Goal: Contribute content: Add original content to the website for others to see

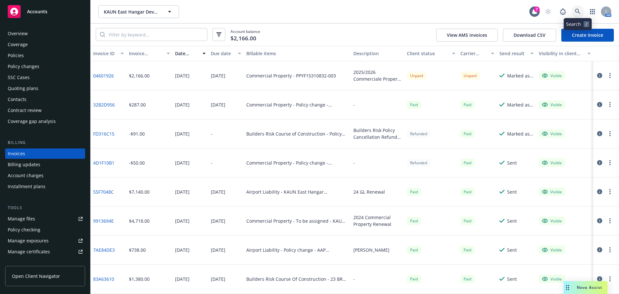
click at [583, 10] on link at bounding box center [578, 11] width 13 height 13
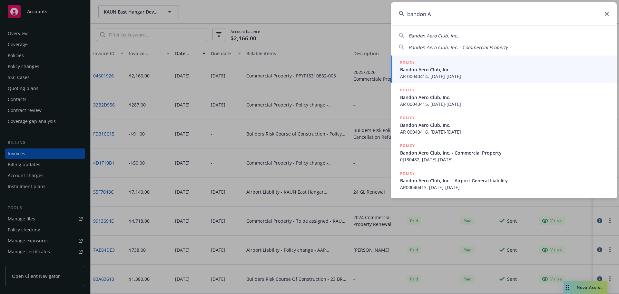
type input "bandon A"
click at [433, 75] on span "AR 00040414, 09/19/2023-09/19/2024" at bounding box center [504, 76] width 209 height 7
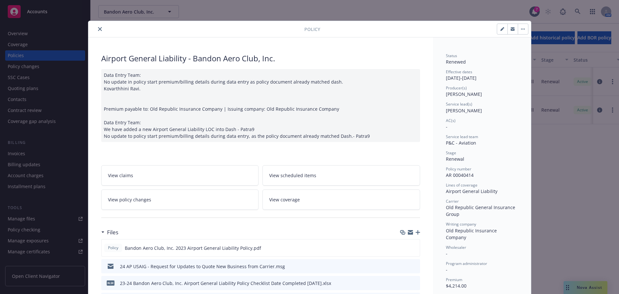
click at [92, 28] on div at bounding box center [198, 29] width 214 height 8
click at [98, 27] on icon "close" at bounding box center [100, 29] width 4 height 4
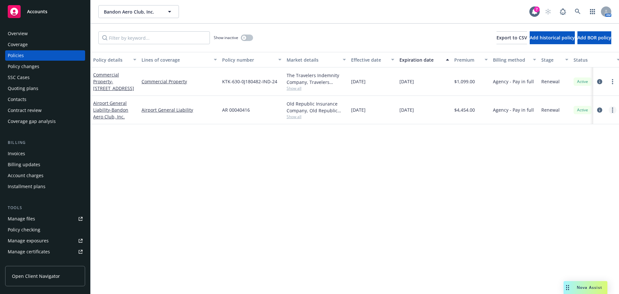
click at [614, 108] on link "more" at bounding box center [613, 110] width 8 height 8
click at [275, 169] on div "Policy details Lines of coverage Policy number Market details Effective date Ex…" at bounding box center [355, 173] width 529 height 242
click at [378, 128] on div "Policy details Lines of coverage Policy number Market details Effective date Ex…" at bounding box center [355, 173] width 529 height 242
click at [615, 107] on link "more" at bounding box center [613, 110] width 8 height 8
drag, startPoint x: 475, startPoint y: 147, endPoint x: 499, endPoint y: 141, distance: 24.5
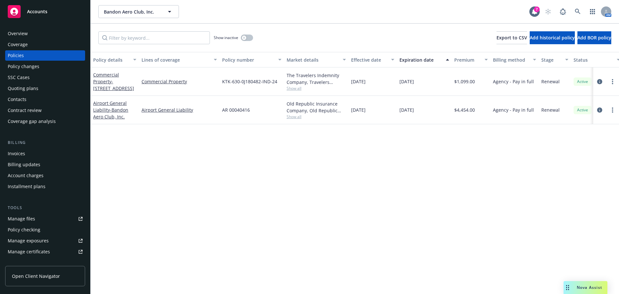
click at [475, 147] on div "Policy details Lines of coverage Policy number Market details Effective date Ex…" at bounding box center [355, 173] width 529 height 242
click at [599, 109] on icon "circleInformation" at bounding box center [600, 109] width 5 height 5
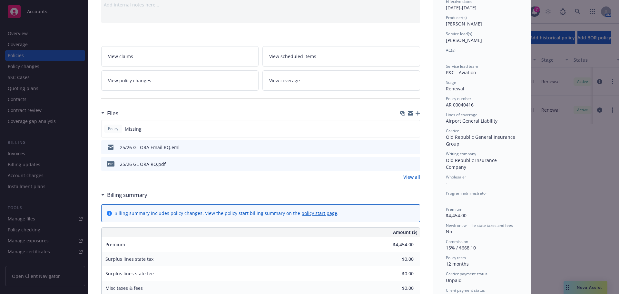
scroll to position [97, 0]
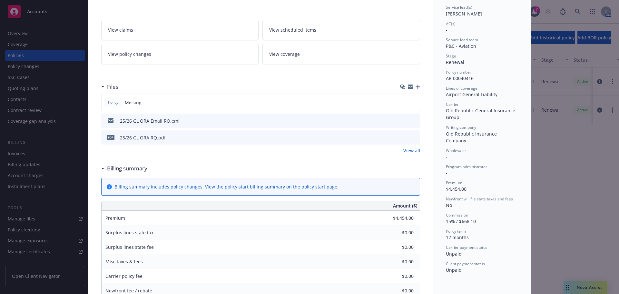
click at [418, 89] on div at bounding box center [410, 86] width 20 height 5
click at [416, 85] on icon "button" at bounding box center [418, 87] width 5 height 5
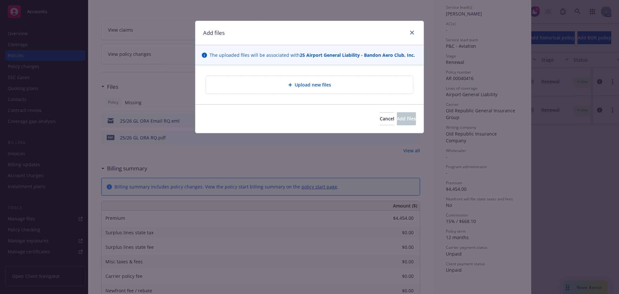
type textarea "x"
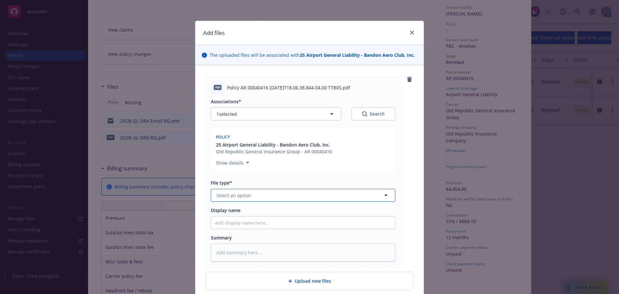
click at [250, 193] on button "Select an option" at bounding box center [303, 195] width 185 height 13
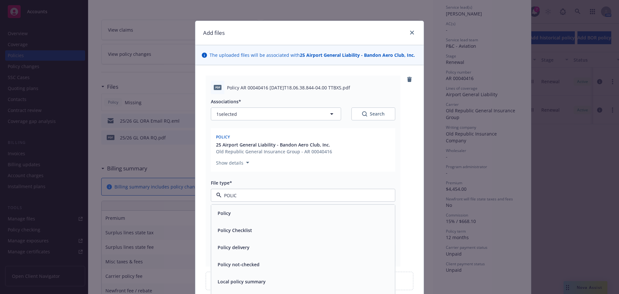
type input "POLICY"
click at [235, 211] on div "Policy" at bounding box center [303, 212] width 176 height 9
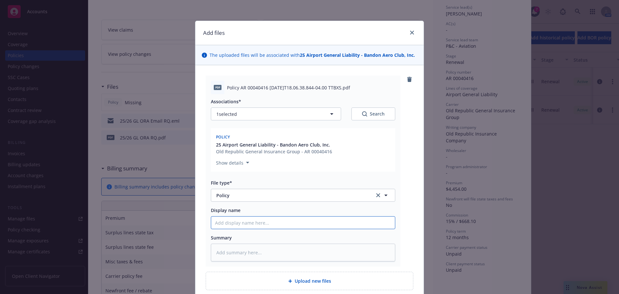
click at [274, 227] on input "Display name" at bounding box center [303, 222] width 184 height 12
type textarea "x"
type input "2"
type textarea "x"
type input "25"
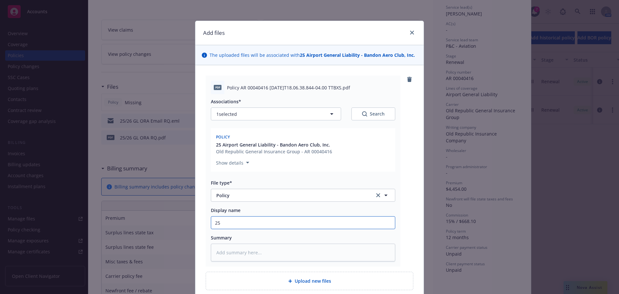
type textarea "x"
type input "25/"
type textarea "x"
type input "25/2"
type textarea "x"
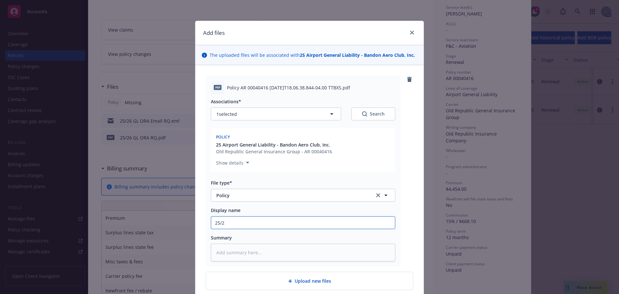
type input "25/26"
type textarea "x"
type input "25/26"
type textarea "x"
type input "25/26 a"
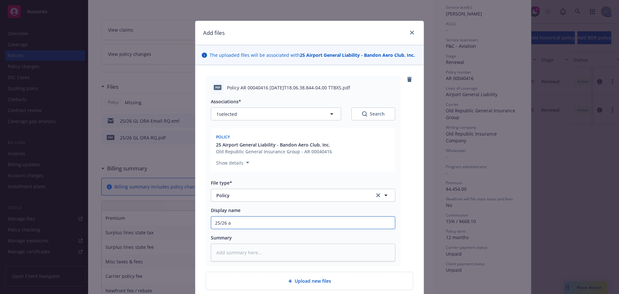
type textarea "x"
type input "25/26 ag"
type textarea "x"
type input "25/26 agl"
type textarea "x"
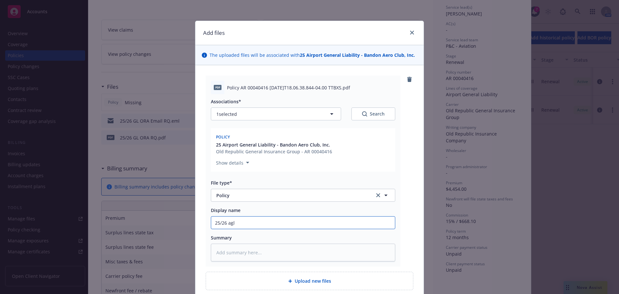
type input "25/26 agl"
type textarea "x"
type input "25/26 agl"
type textarea "x"
type input "25/26 ag"
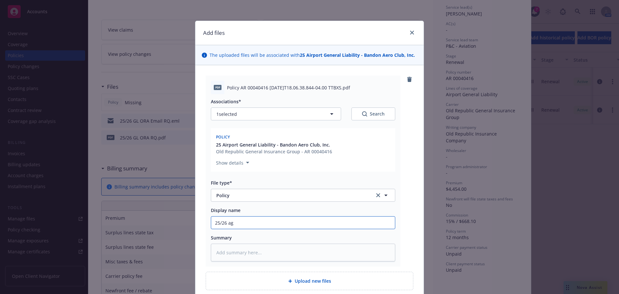
type textarea "x"
type input "25/26 a"
type textarea "x"
type input "25/26"
type textarea "x"
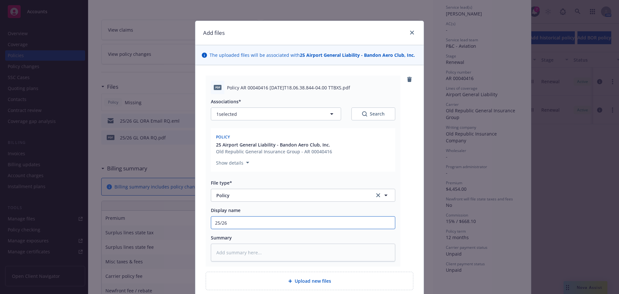
type input "25/26 A"
type textarea "x"
type input "25/26 AG"
type textarea "x"
type input "25/26 AGL"
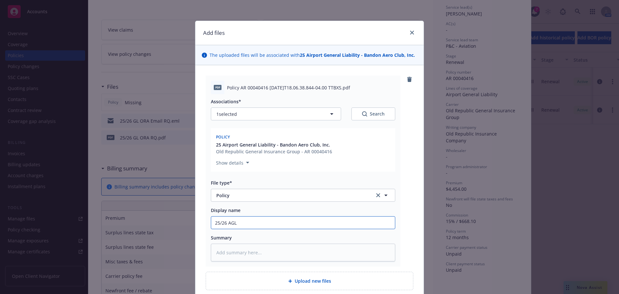
type textarea "x"
type input "25/26 AGL"
type textarea "x"
type input "25/26 AGL O"
type textarea "x"
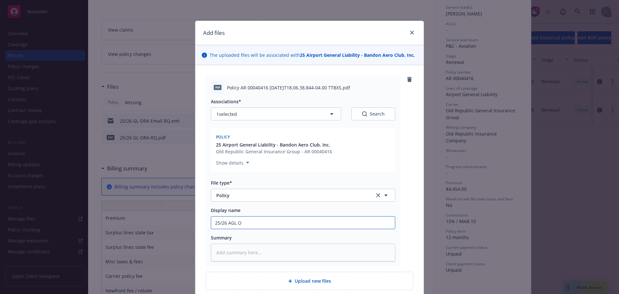
type input "25/26 AGL OR"
type textarea "x"
type input "25/26 AGL ORA"
type textarea "x"
type input "25/26 AGL ORA"
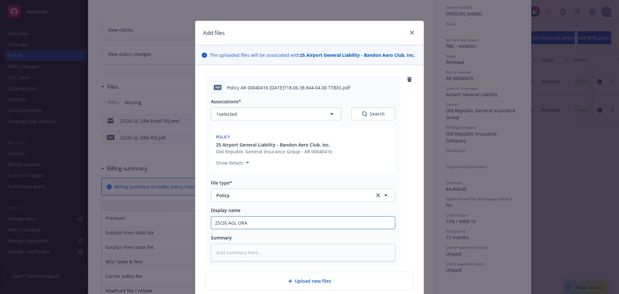
type textarea "x"
type input "25/26 AGL ORA P"
type textarea "x"
type input "25/26 AGL ORA Po"
type textarea "x"
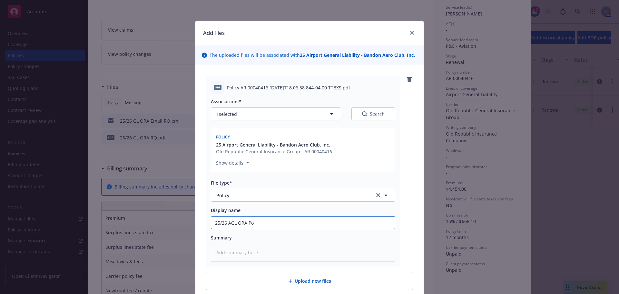
type input "25/26 AGL ORA Pol"
type textarea "x"
type input "25/26 AGL ORA Poli"
type textarea "x"
type input "25/26 AGL ORA Polic"
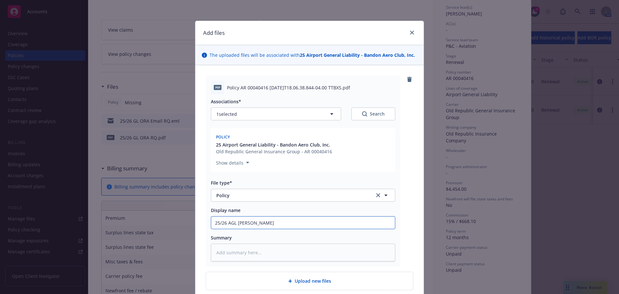
type textarea "x"
type input "25/26 AGL ORA Policy"
type textarea "x"
click at [274, 227] on input "25/26 AGL ORA Policy" at bounding box center [303, 222] width 184 height 12
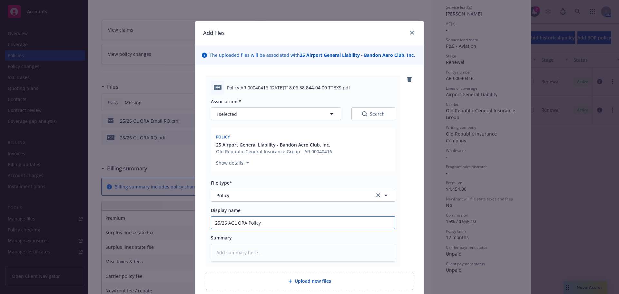
click at [274, 227] on input "25/26 AGL ORA Policy" at bounding box center [303, 222] width 184 height 12
type input "25/26 AGL ORA Policy"
click at [249, 245] on textarea at bounding box center [303, 253] width 185 height 18
paste textarea "25/26 AGL ORA Policy"
type textarea "x"
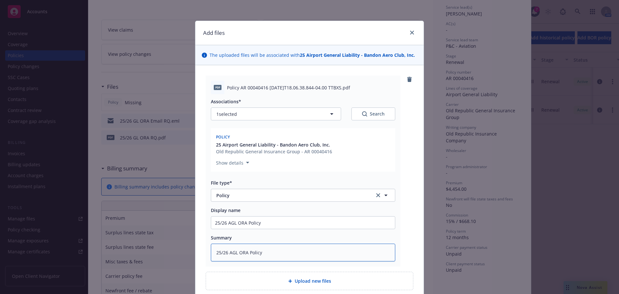
type textarea "25/26 AGL ORA Policy"
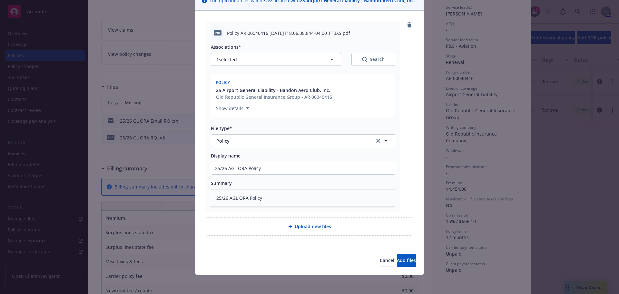
scroll to position [56, 0]
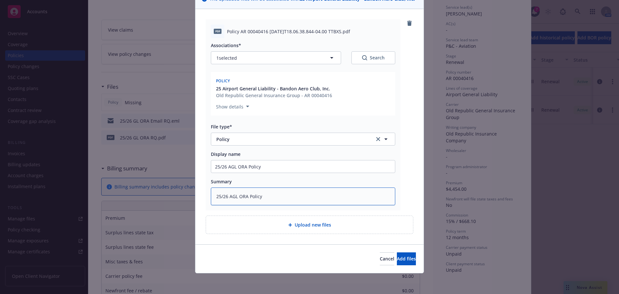
type textarea "x"
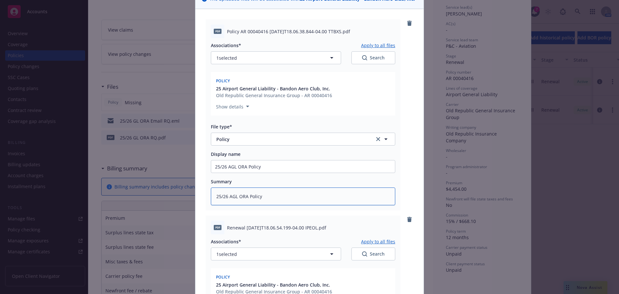
scroll to position [250, 0]
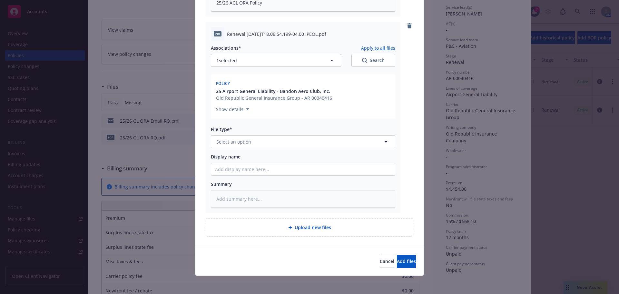
click at [251, 131] on div "File type*" at bounding box center [303, 129] width 185 height 7
click at [242, 139] on span "Select an option" at bounding box center [233, 141] width 35 height 7
type input "invoice"
click at [246, 182] on div "Invoice - Third Party" at bounding box center [303, 176] width 184 height 17
click at [234, 169] on input "Display name" at bounding box center [303, 169] width 184 height 12
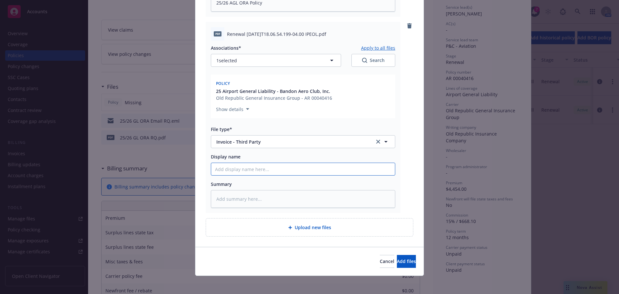
paste input "25/26 AGL ORA Policy"
type textarea "x"
type input "25/26 AGL ORA Policy"
type textarea "x"
type input "25/26 AGL ORA Policy"
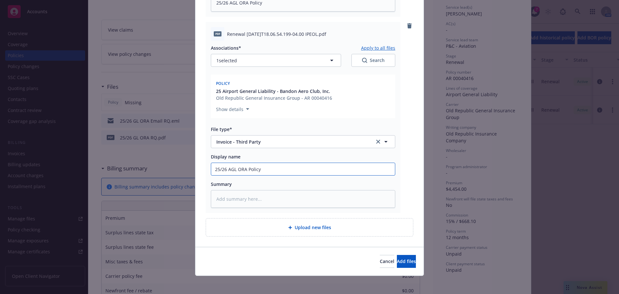
type textarea "x"
type input "25/26 AGL ORA Polic"
type textarea "x"
type input "25/26 AGL ORA Poli"
type textarea "x"
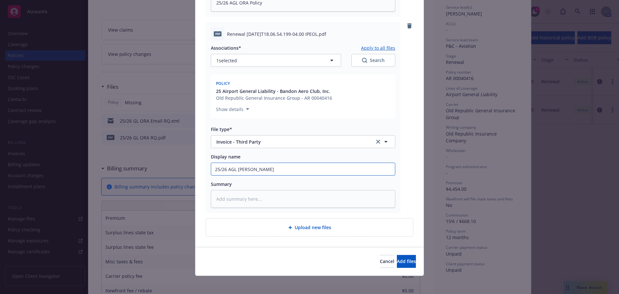
type input "25/26 AGL ORA Pol"
type textarea "x"
type input "25/26 AGL ORA Po"
type textarea "x"
type input "25/26 AGL ORA P"
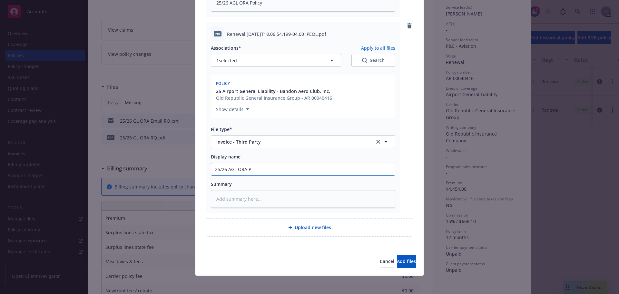
type textarea "x"
type input "25/26 AGL ORA I"
type textarea "x"
type input "25/26 AGL ORA IU"
type textarea "x"
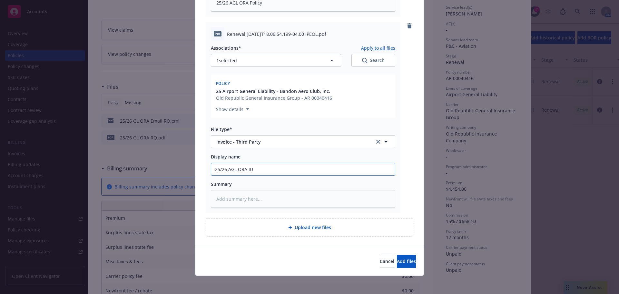
type input "25/26 AGL ORA IUn"
type textarea "x"
type input "25/26 AGL ORA IUnv"
type textarea "x"
type input "25/26 AGL ORA IUnvo"
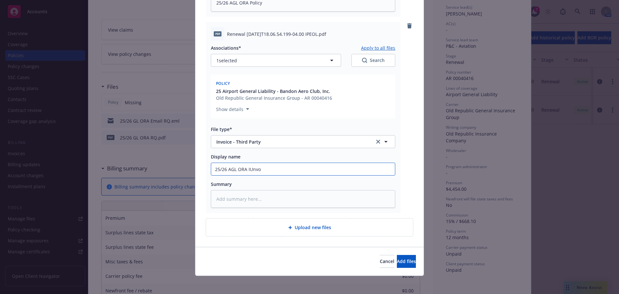
type textarea "x"
type input "25/26 AGL ORA IUnvoi"
type textarea "x"
type input "25/26 AGL ORA IUnvoic"
type textarea "x"
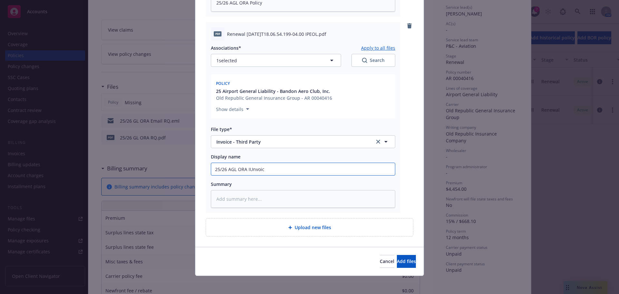
type input "25/26 AGL ORA IUnvoice"
type textarea "x"
type input "25/26 AGL ORA IUnvoic"
type textarea "x"
type input "25/26 AGL ORA IUnvoi"
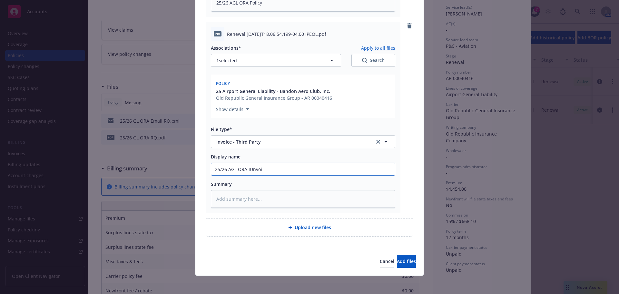
type textarea "x"
type input "25/26 AGL ORA IUnvo"
type textarea "x"
type input "25/26 AGL ORA IUnv"
type textarea "x"
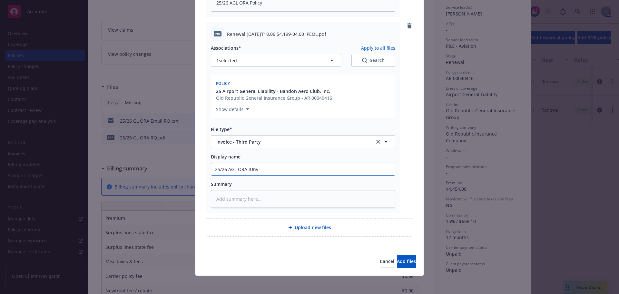
type input "25/26 AGL ORA IUn"
type textarea "x"
type input "25/26 AGL ORA IU"
type textarea "x"
type input "25/26 AGL ORA I"
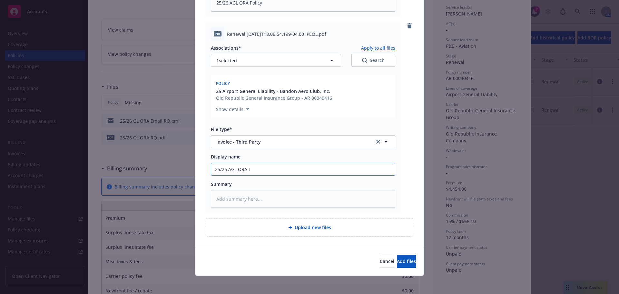
type textarea "x"
type input "25/26 AGL ORA In"
type textarea "x"
type input "25/26 AGL ORA Inv"
type textarea "x"
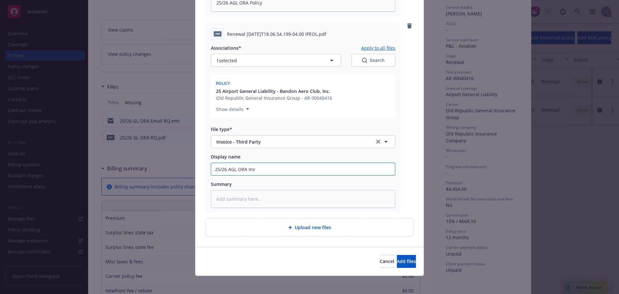
type input "25/26 AGL ORA Invo"
type textarea "x"
type input "25/26 AGL ORA Invoic"
type textarea "x"
click at [248, 172] on input "25/26 AGL ORA Invoice" at bounding box center [303, 169] width 184 height 12
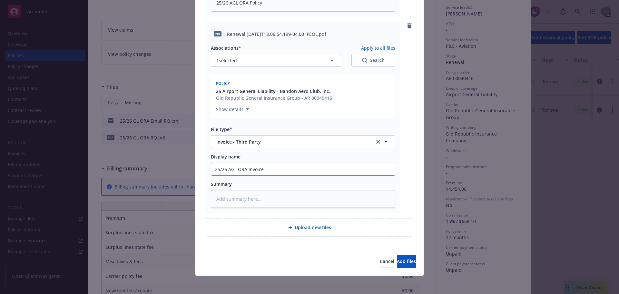
click at [248, 172] on input "25/26 AGL ORA Invoice" at bounding box center [303, 169] width 184 height 12
type input "25/26 AGL ORA Invoice"
click at [230, 202] on textarea at bounding box center [303, 199] width 185 height 18
paste textarea "25/26 AGL ORA Invoice"
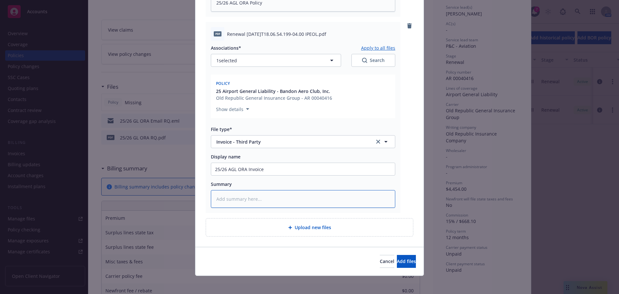
type textarea "x"
type textarea "25/26 AGL ORA Invoice"
click at [397, 256] on button "Add files" at bounding box center [406, 261] width 19 height 13
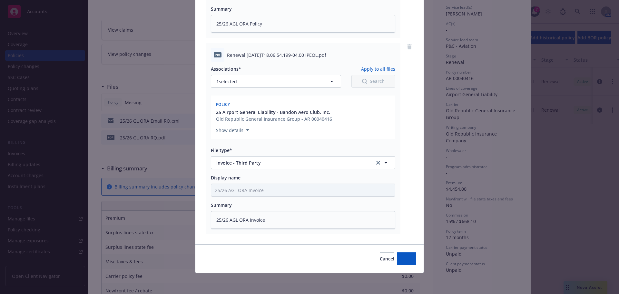
scroll to position [229, 0]
type textarea "x"
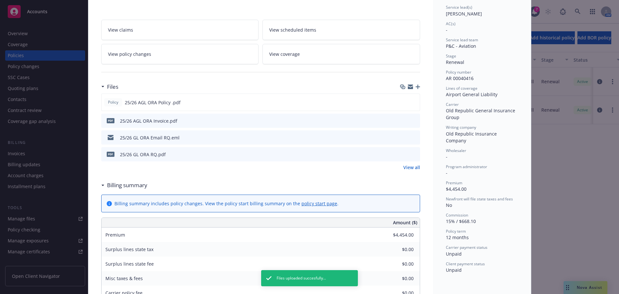
scroll to position [0, 0]
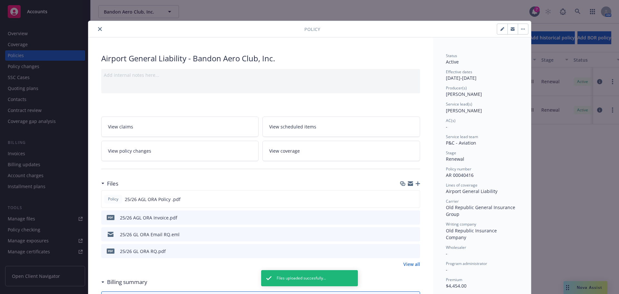
click at [99, 27] on icon "close" at bounding box center [100, 29] width 4 height 4
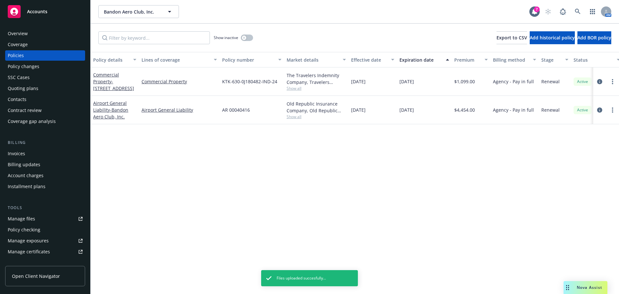
click at [35, 155] on div "Invoices" at bounding box center [45, 153] width 75 height 10
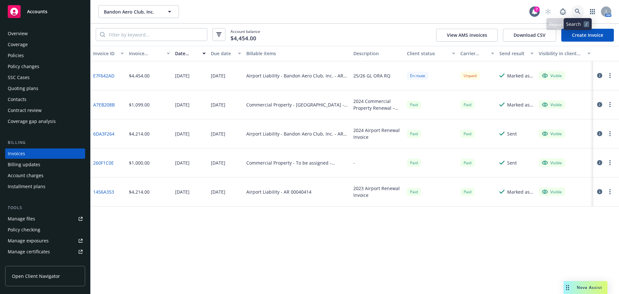
click at [579, 11] on icon at bounding box center [577, 11] width 5 height 5
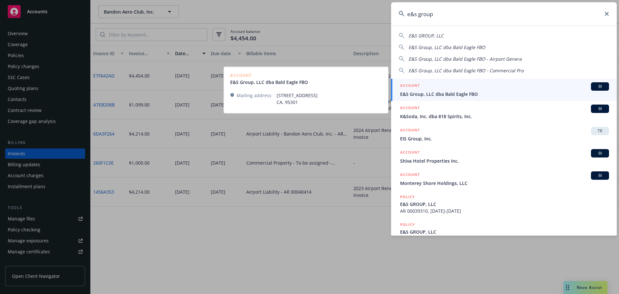
type input "e&s group"
click at [435, 95] on span "E&S Group, LLC dba Bald Eagle FBO" at bounding box center [504, 94] width 209 height 7
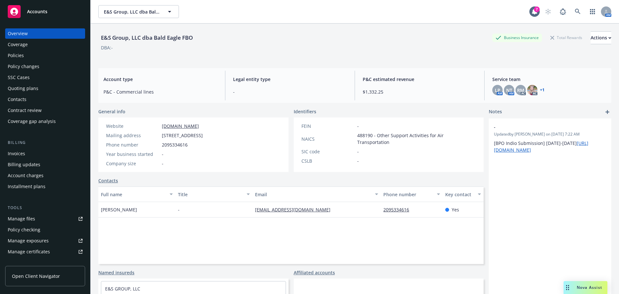
click at [22, 55] on div "Policies" at bounding box center [16, 55] width 16 height 10
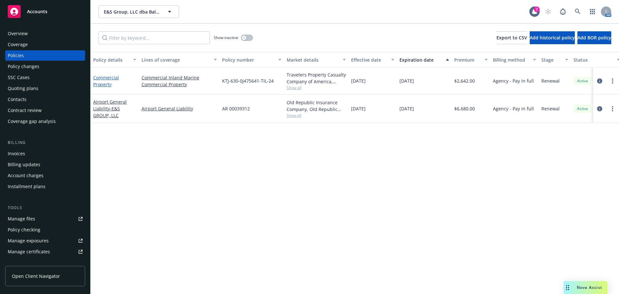
click at [99, 85] on link "Commercial Property" at bounding box center [106, 81] width 26 height 13
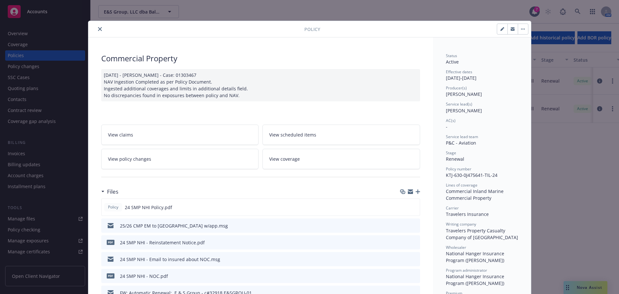
click at [96, 27] on button "close" at bounding box center [100, 29] width 8 height 8
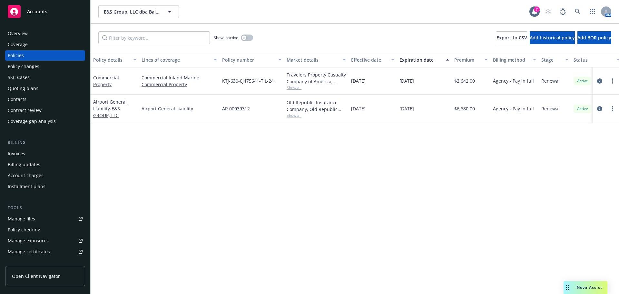
drag, startPoint x: 414, startPoint y: 175, endPoint x: 321, endPoint y: 8, distance: 190.8
click at [413, 173] on div "Policy details Lines of coverage Policy number Market details Effective date Ex…" at bounding box center [355, 173] width 529 height 242
click at [105, 83] on link "Commercial Property" at bounding box center [106, 81] width 26 height 13
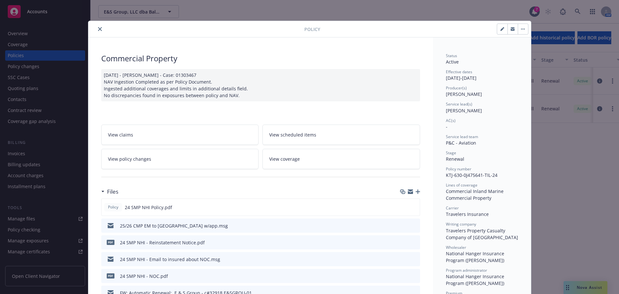
click at [98, 28] on icon "close" at bounding box center [100, 29] width 4 height 4
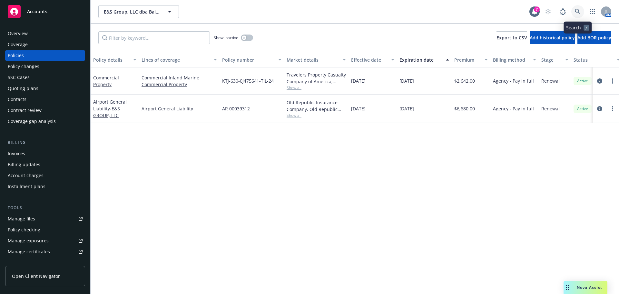
click at [577, 11] on icon at bounding box center [578, 12] width 6 height 6
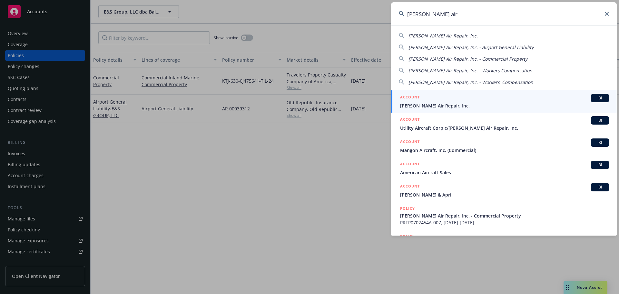
type input "davis air"
click at [431, 99] on div "ACCOUNT BI" at bounding box center [504, 98] width 209 height 8
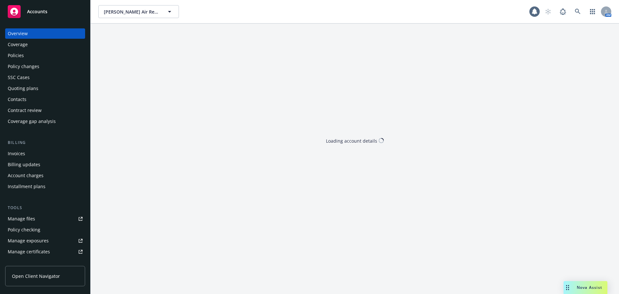
click at [25, 58] on div "Policies" at bounding box center [45, 55] width 75 height 10
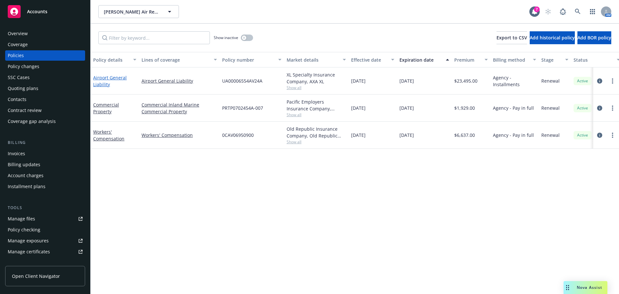
click at [103, 86] on link "Airport General Liability" at bounding box center [110, 81] width 34 height 13
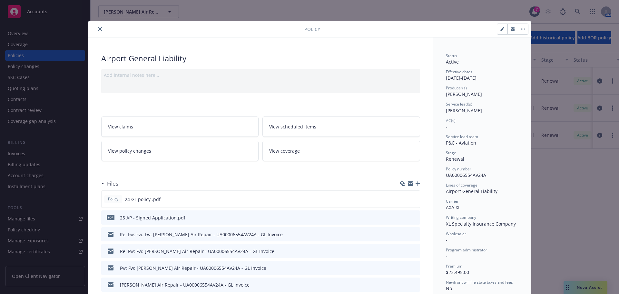
click at [98, 28] on icon "close" at bounding box center [100, 29] width 4 height 4
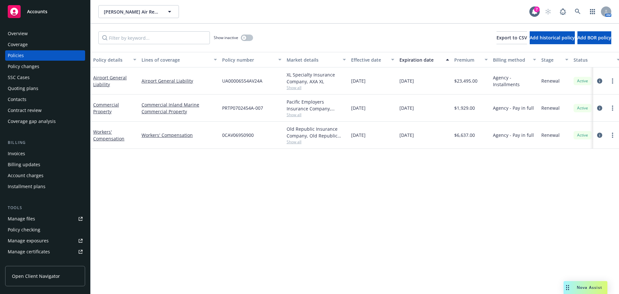
click at [25, 36] on div "Overview" at bounding box center [18, 33] width 20 height 10
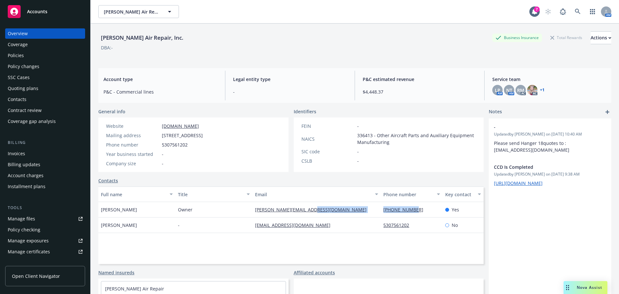
drag, startPoint x: 370, startPoint y: 213, endPoint x: 426, endPoint y: 210, distance: 55.9
click at [426, 210] on div "Aldo Leonardi Owner aldo@davisairrepair.com 530-756-1202 Yes" at bounding box center [291, 209] width 386 height 15
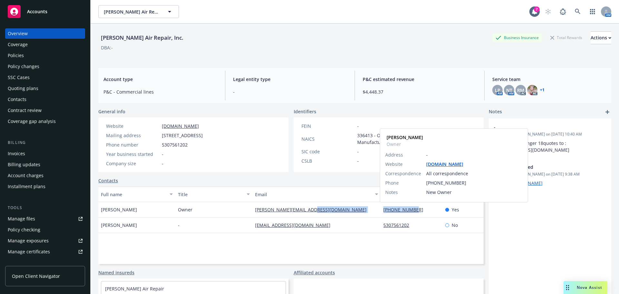
copy div "530-756-1202"
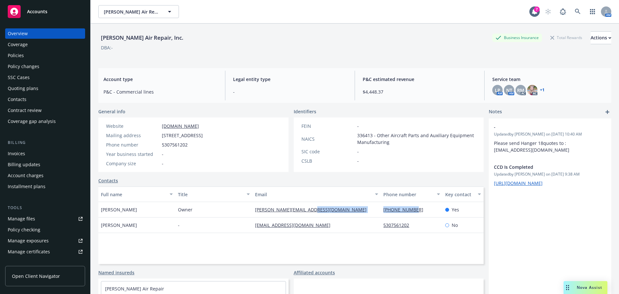
click at [42, 53] on div "Policies" at bounding box center [45, 55] width 75 height 10
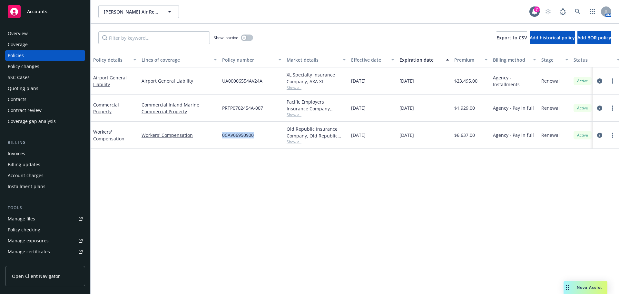
drag, startPoint x: 216, startPoint y: 136, endPoint x: 268, endPoint y: 136, distance: 51.9
click at [268, 136] on div "Workers' Compensation Workers' Compensation 0CAV06950900 Old Republic Insurance…" at bounding box center [402, 135] width 623 height 27
copy div "0CAV06950900"
click at [103, 140] on link "Workers' Compensation" at bounding box center [108, 135] width 31 height 13
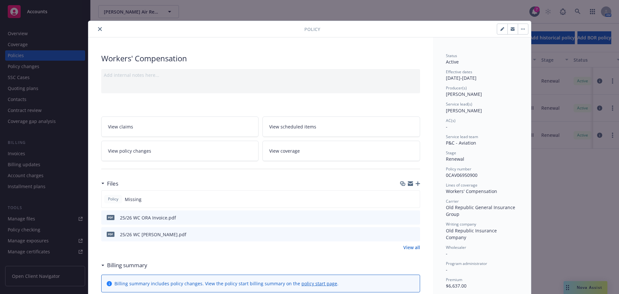
click at [98, 30] on icon "close" at bounding box center [100, 29] width 4 height 4
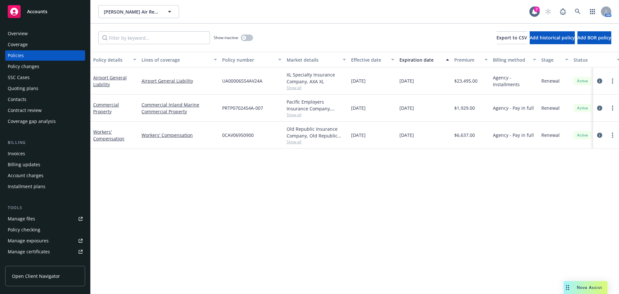
drag, startPoint x: 134, startPoint y: 85, endPoint x: 111, endPoint y: 81, distance: 22.9
click at [111, 81] on div "Airport General Liability" at bounding box center [114, 81] width 43 height 14
click at [110, 78] on link "Airport General Liability" at bounding box center [110, 81] width 34 height 13
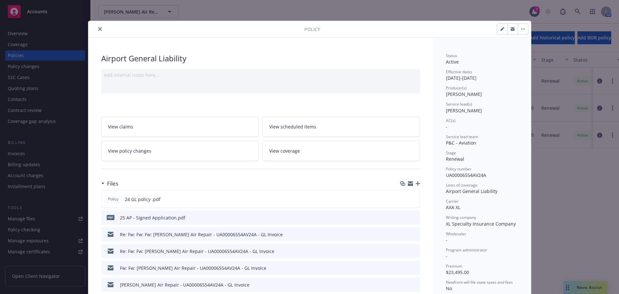
click at [417, 183] on icon "button" at bounding box center [418, 183] width 5 height 5
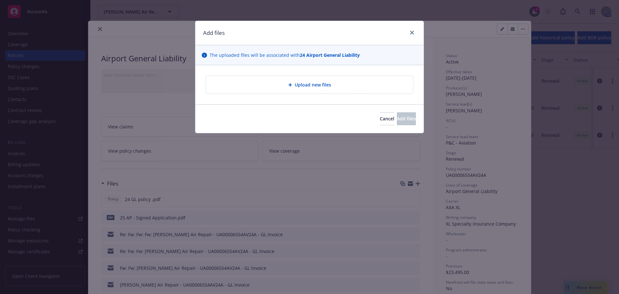
type textarea "x"
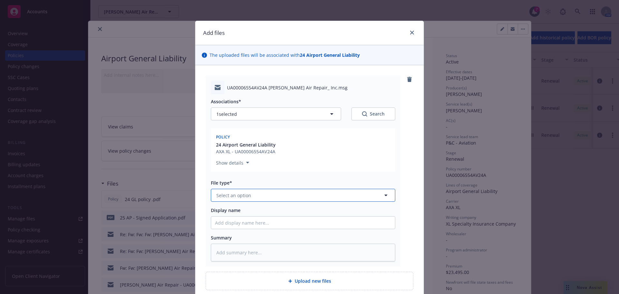
click at [288, 197] on button "Select an option" at bounding box center [303, 195] width 185 height 13
type input "ema"
drag, startPoint x: 290, startPoint y: 207, endPoint x: 297, endPoint y: 217, distance: 12.5
click at [290, 207] on div "Email" at bounding box center [303, 213] width 184 height 17
click at [297, 220] on input "Display name" at bounding box center [303, 222] width 184 height 12
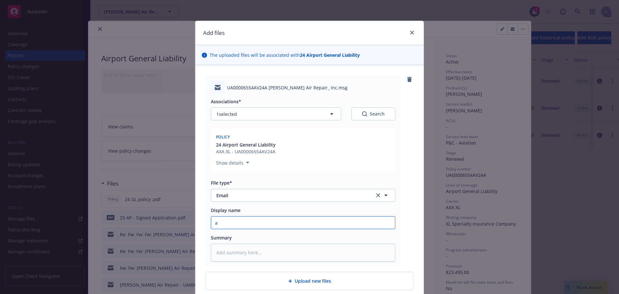
type textarea "x"
type input "a"
type textarea "x"
type input "ap"
type textarea "x"
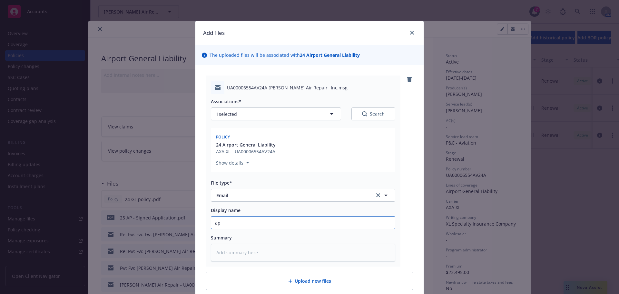
type input "app"
type textarea "x"
type input "ap"
type textarea "x"
type input "a"
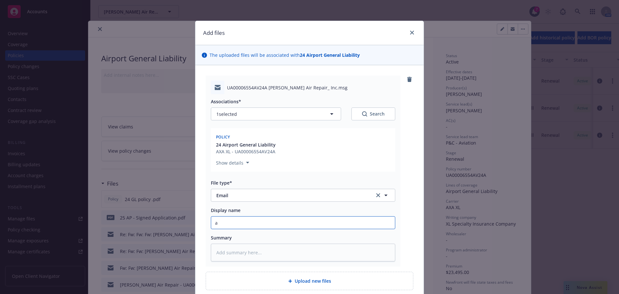
type textarea "x"
type input "2"
type textarea "x"
type input "25"
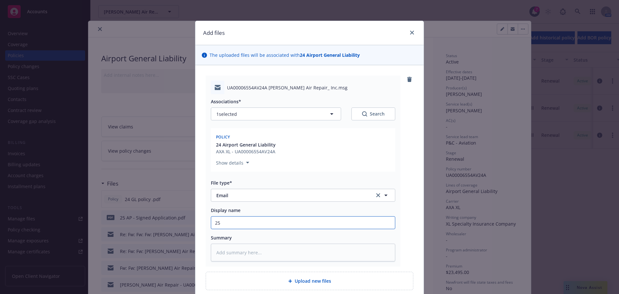
type textarea "x"
type input "25/"
type textarea "x"
type input "25/2"
type textarea "x"
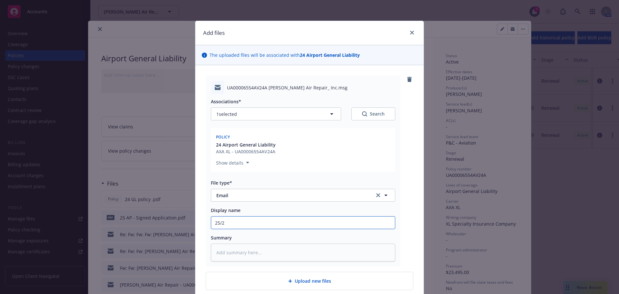
type input "25/26"
type textarea "x"
type input "25/26"
type textarea "x"
type input "25/26 AG"
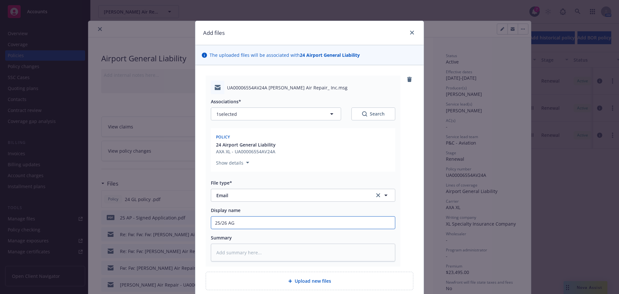
type textarea "x"
type input "25/26 AGL"
type textarea "x"
type input "25/26 AGL"
type textarea "x"
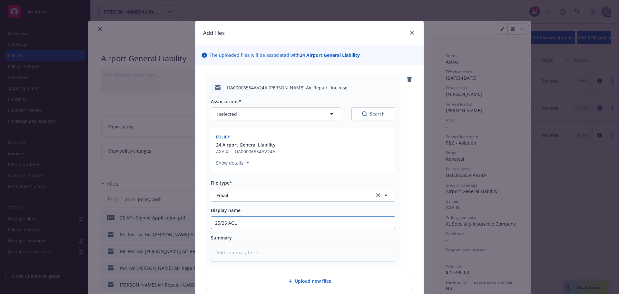
type input "25/26 AGL C"
type textarea "x"
type input "25/26 AGL CL"
type textarea "x"
type input "25/26 AGL C"
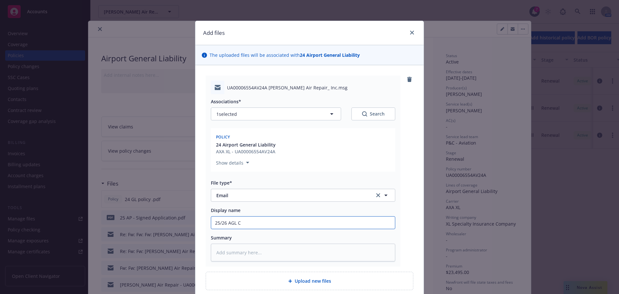
type textarea "x"
type input "25/26 AGL"
type textarea "x"
type input "25/26 AGL A"
type textarea "x"
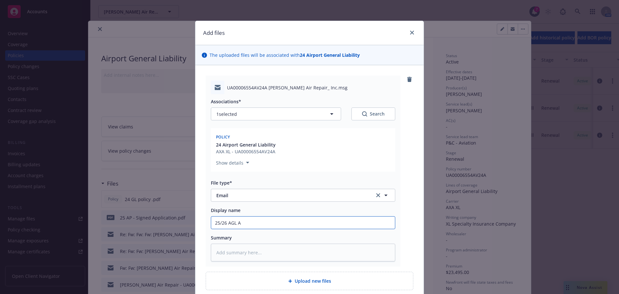
type input "25/26 AGL AV"
type textarea "x"
type input "25/26 AGL A"
type textarea "x"
type input "25/26 AGL AX"
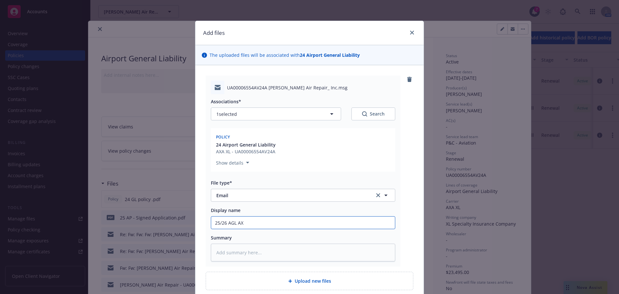
type textarea "x"
type input "25/26 AGL AXA"
type textarea "x"
type input "25/26 AGL AXA"
type textarea "x"
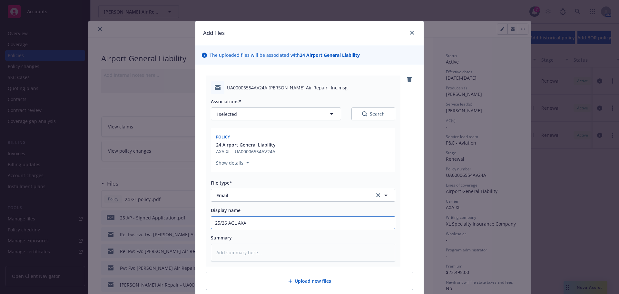
type input "25/26 AGL AXA A"
type textarea "x"
type input "25/26 AGL AXA Ap"
type textarea "x"
type input "25/26 AGL AXA App"
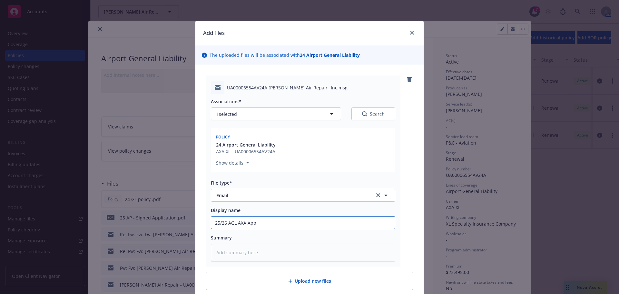
type textarea "x"
type input "25/26 AGL AXA App"
type textarea "x"
type input "25/26 AGL AXA App t"
type textarea "x"
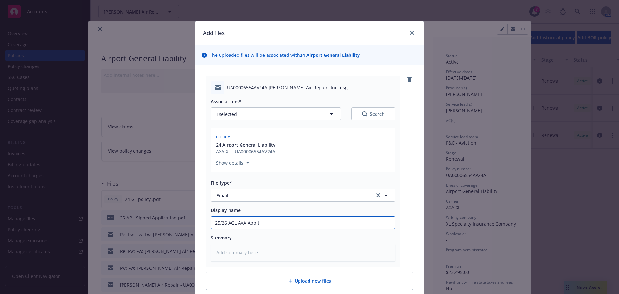
type input "25/26 AGL AXA App to"
type textarea "x"
type input "25/26 AGL AXA App to"
type textarea "x"
type input "25/26 AGL AXA App to U"
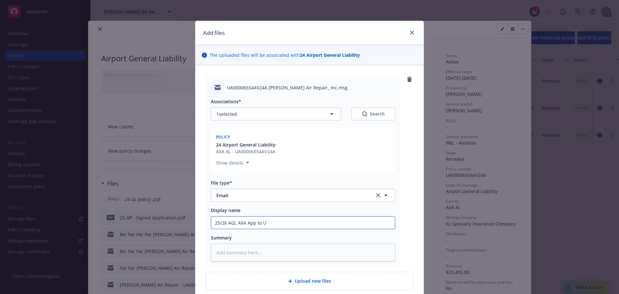
type textarea "x"
click at [297, 220] on input "25/26 AGL AXA App to UW" at bounding box center [303, 222] width 184 height 12
type input "25/26 AGL AXA App to UW"
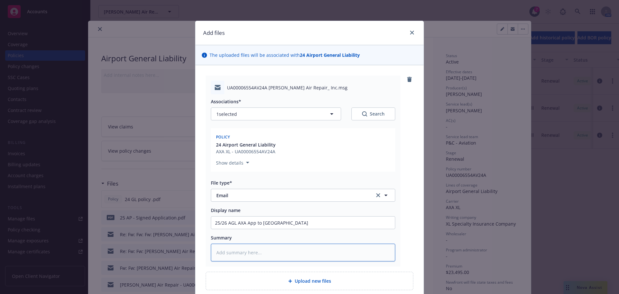
click at [236, 248] on textarea at bounding box center [303, 253] width 185 height 18
paste textarea "25/26 AGL AXA App to UW"
type textarea "x"
type textarea "25/26 AGL AXA App to UW"
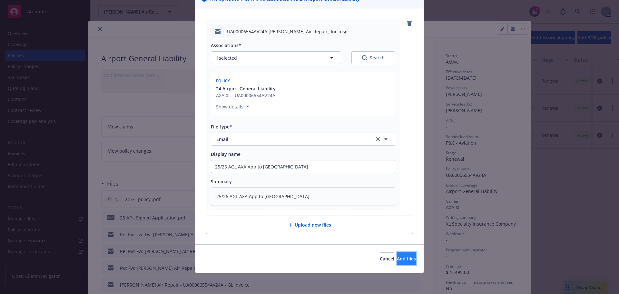
click at [397, 259] on span "Add files" at bounding box center [406, 259] width 19 height 6
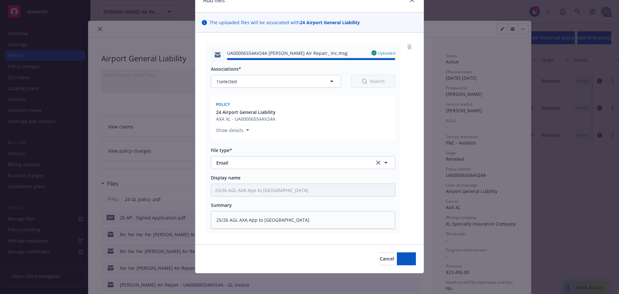
type textarea "x"
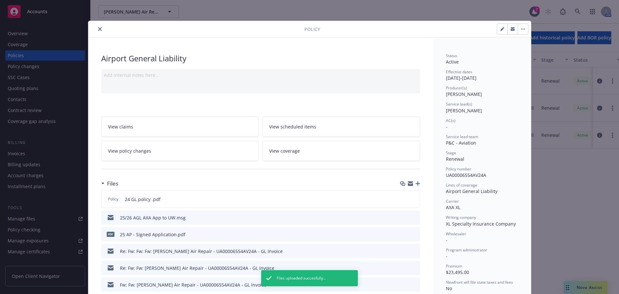
click at [96, 32] on button "close" at bounding box center [100, 29] width 8 height 8
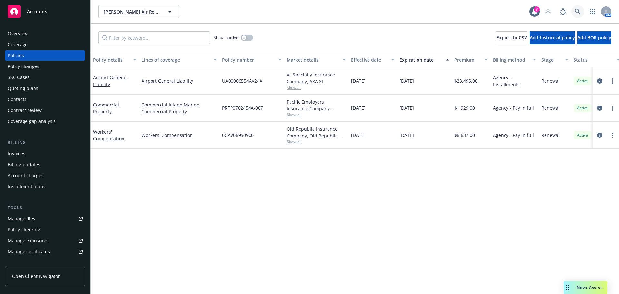
click at [572, 11] on link at bounding box center [578, 11] width 13 height 13
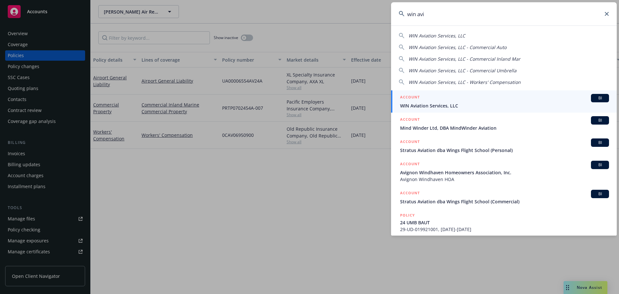
type input "win avi"
click at [428, 101] on div "ACCOUNT BI" at bounding box center [504, 98] width 209 height 8
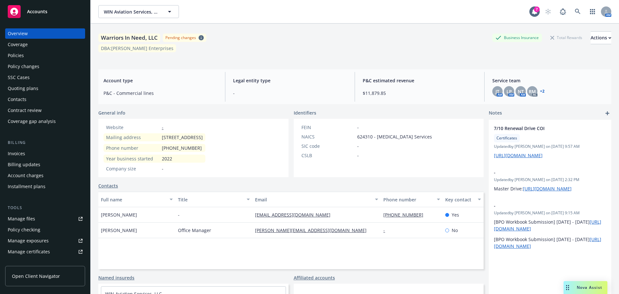
click at [27, 214] on div "Manage files" at bounding box center [21, 219] width 27 height 10
